Goal: Information Seeking & Learning: Learn about a topic

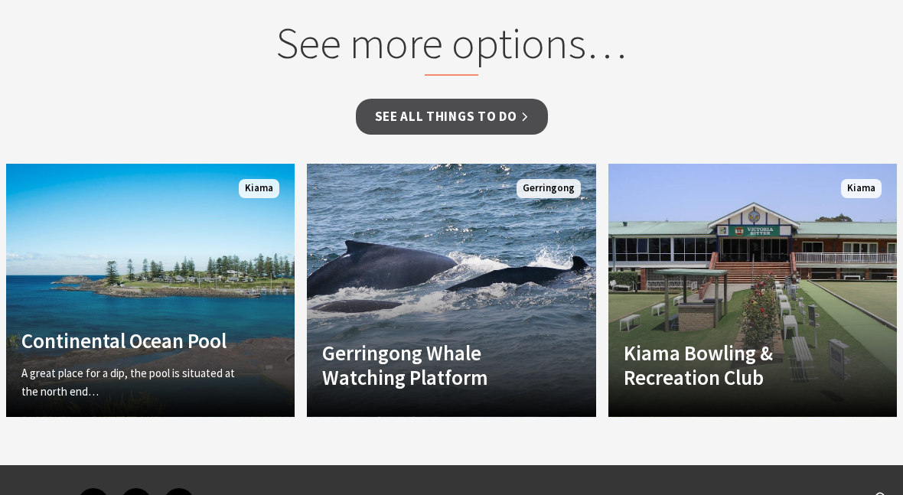
scroll to position [1336, 0]
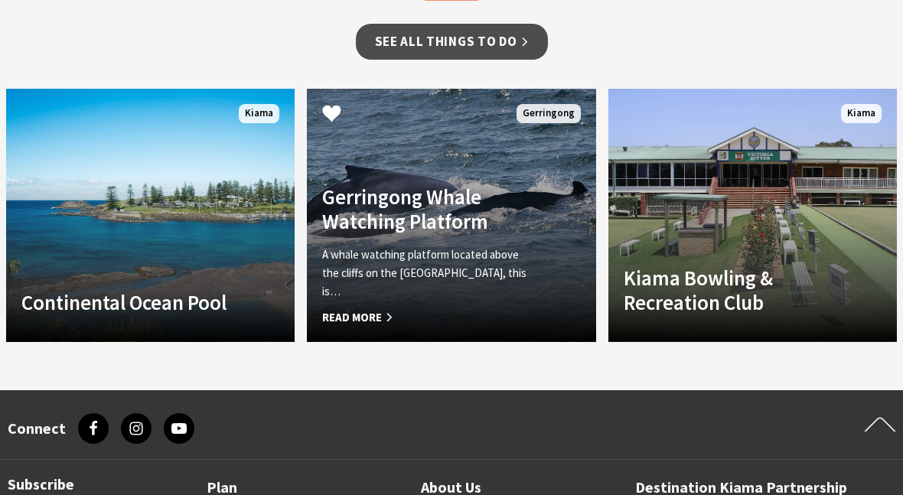
click at [441, 246] on p "A whale watching platform located above the cliffs on the [GEOGRAPHIC_DATA], th…" at bounding box center [429, 273] width 215 height 55
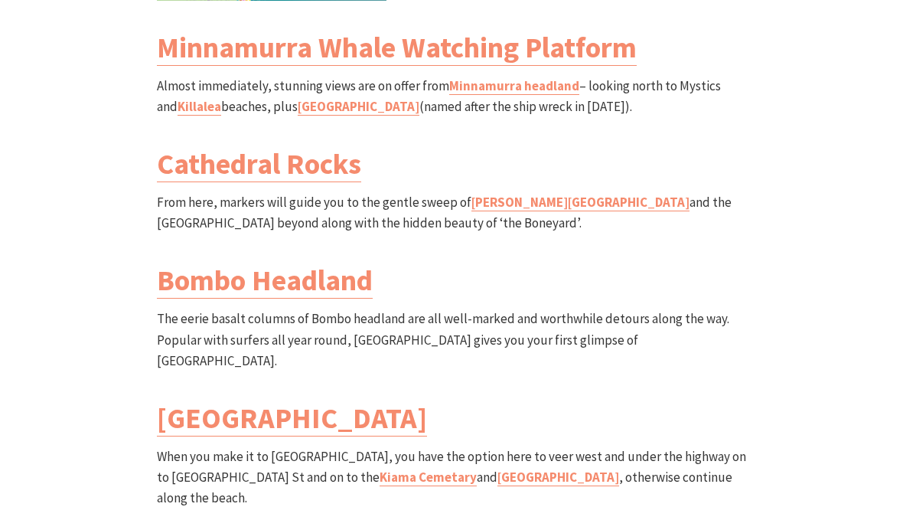
scroll to position [1969, 0]
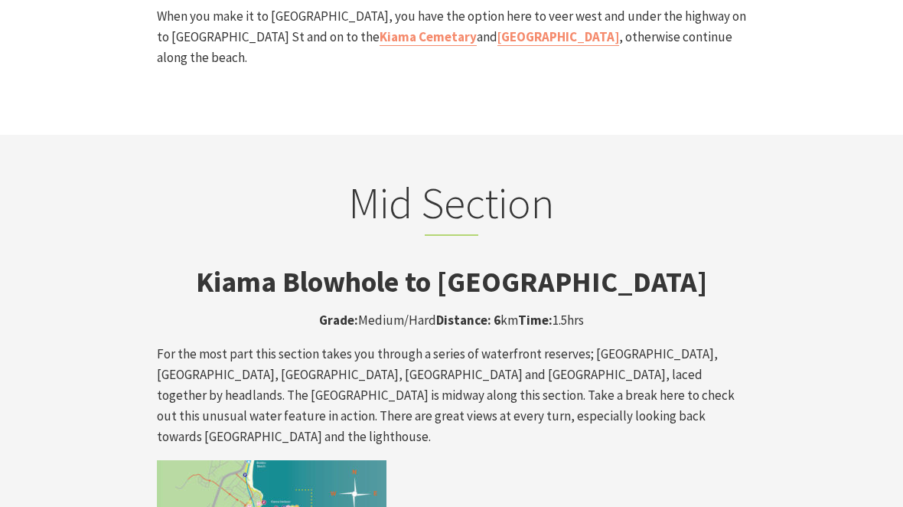
click at [416, 263] on strong "Kiama Blowhole to Loves Bay Walk" at bounding box center [451, 281] width 511 height 36
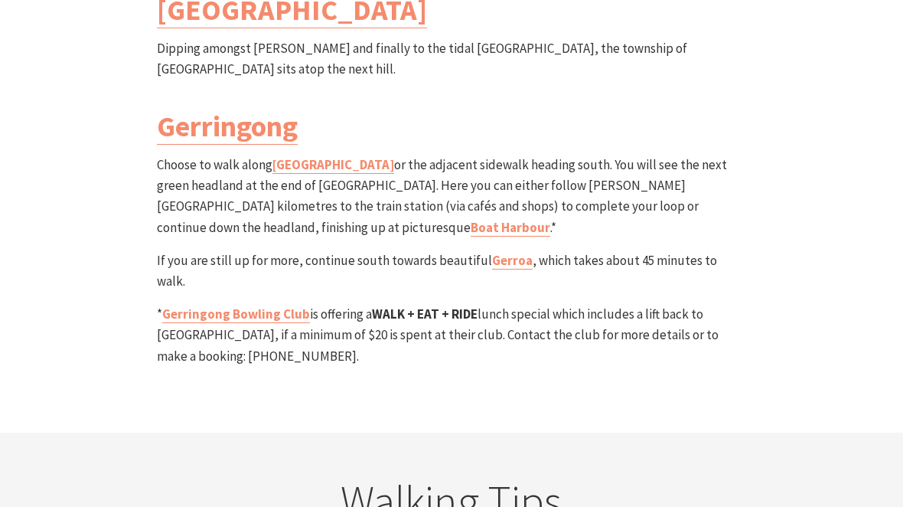
scroll to position [4629, 0]
